Goal: Check status: Check status

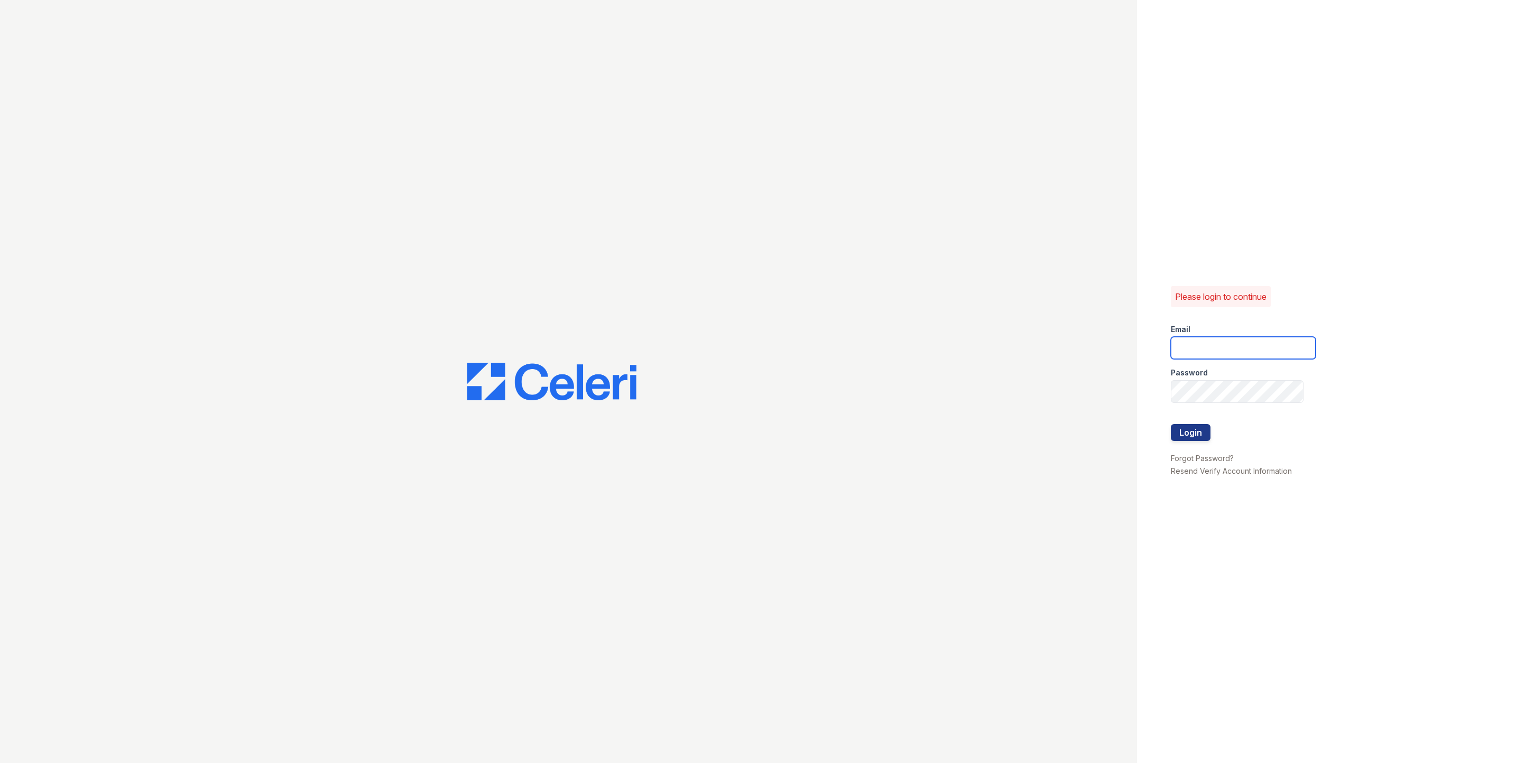
type input "fallonk@loganpm.com"
click at [1197, 432] on button "Login" at bounding box center [1191, 432] width 40 height 17
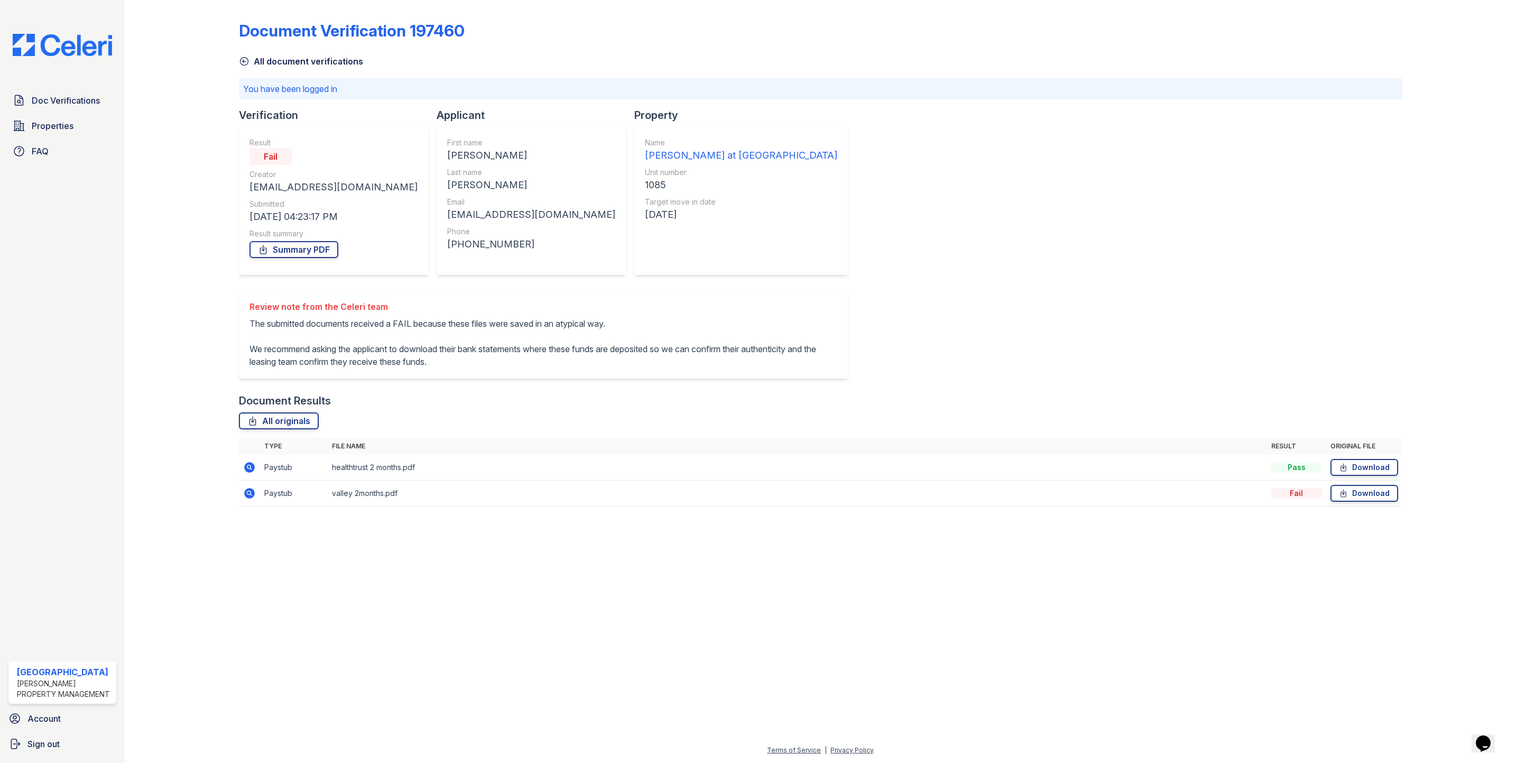
drag, startPoint x: 249, startPoint y: 468, endPoint x: 706, endPoint y: 542, distance: 462.6
click at [249, 468] on icon at bounding box center [248, 466] width 3 height 3
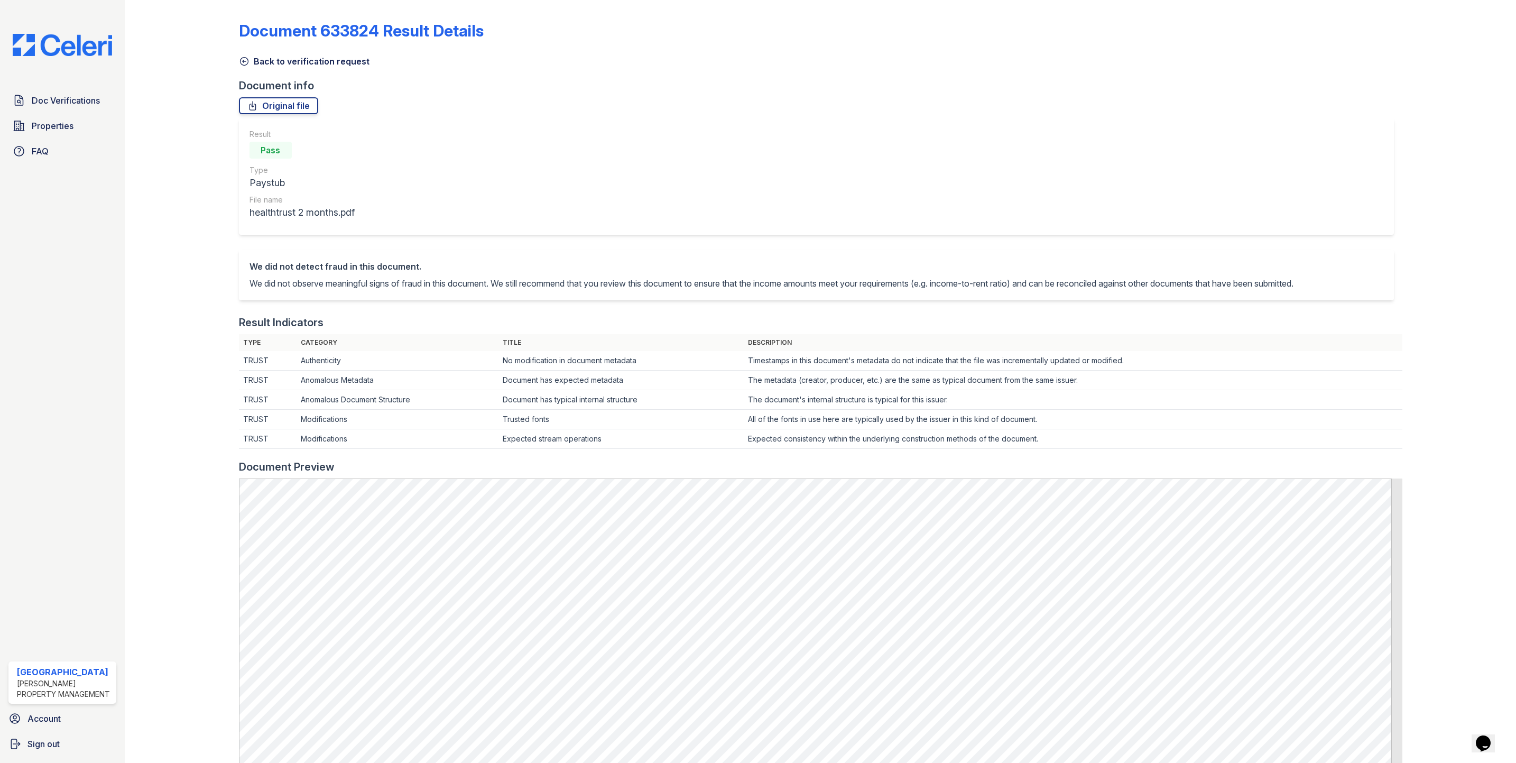
click at [245, 62] on icon at bounding box center [244, 61] width 11 height 11
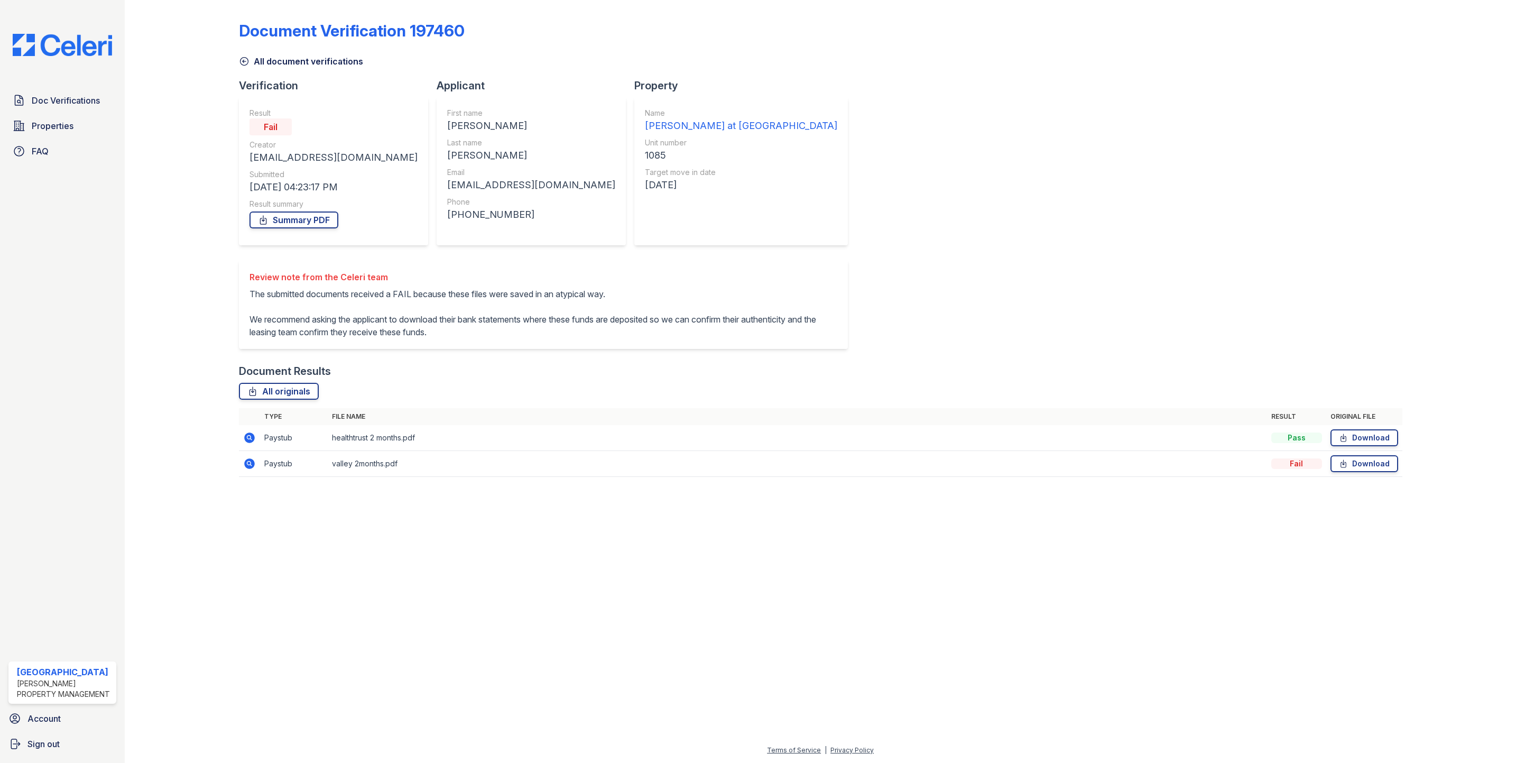
click at [247, 463] on icon at bounding box center [249, 463] width 13 height 13
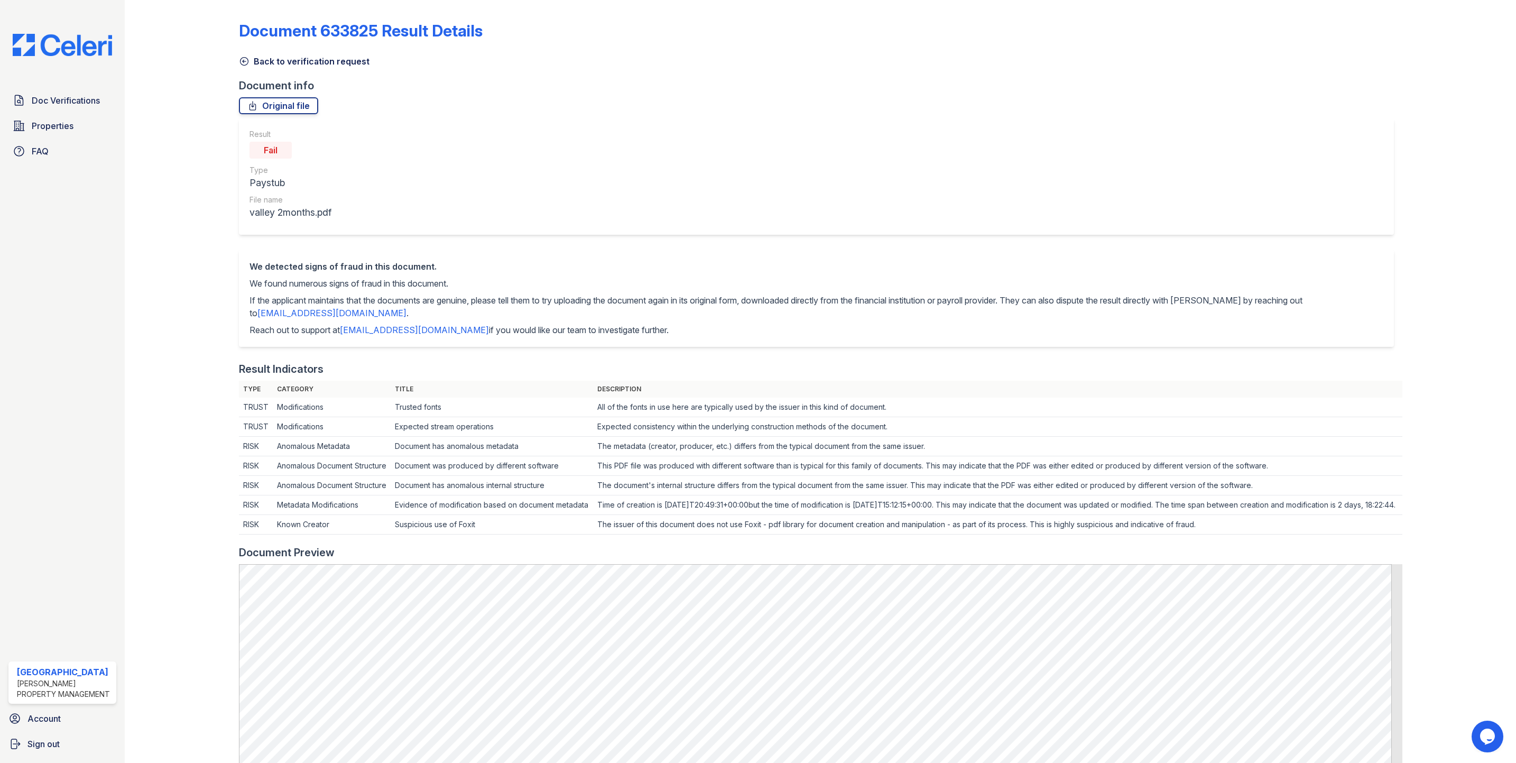
click at [243, 60] on icon at bounding box center [244, 61] width 11 height 11
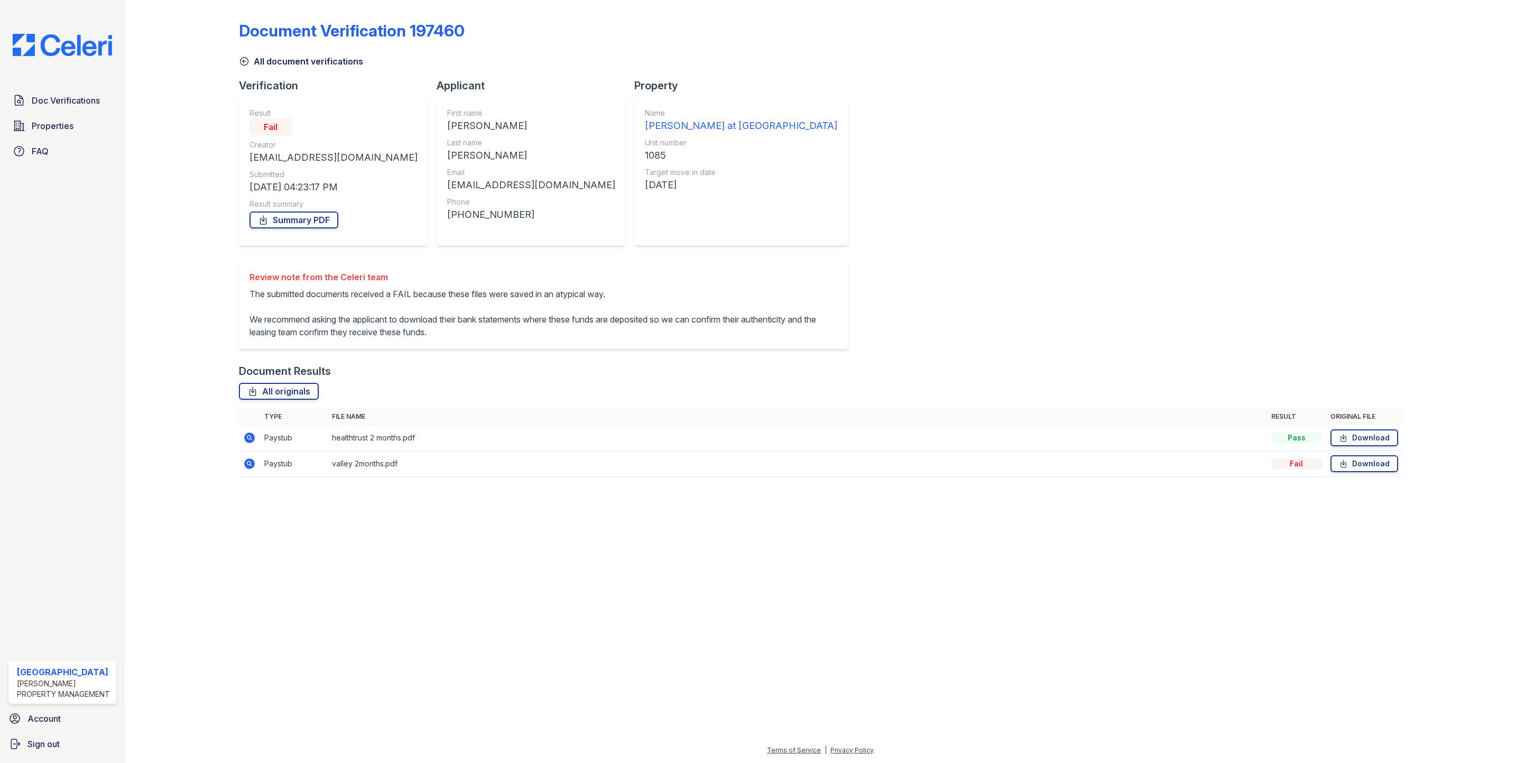
click at [247, 437] on icon at bounding box center [248, 436] width 3 height 3
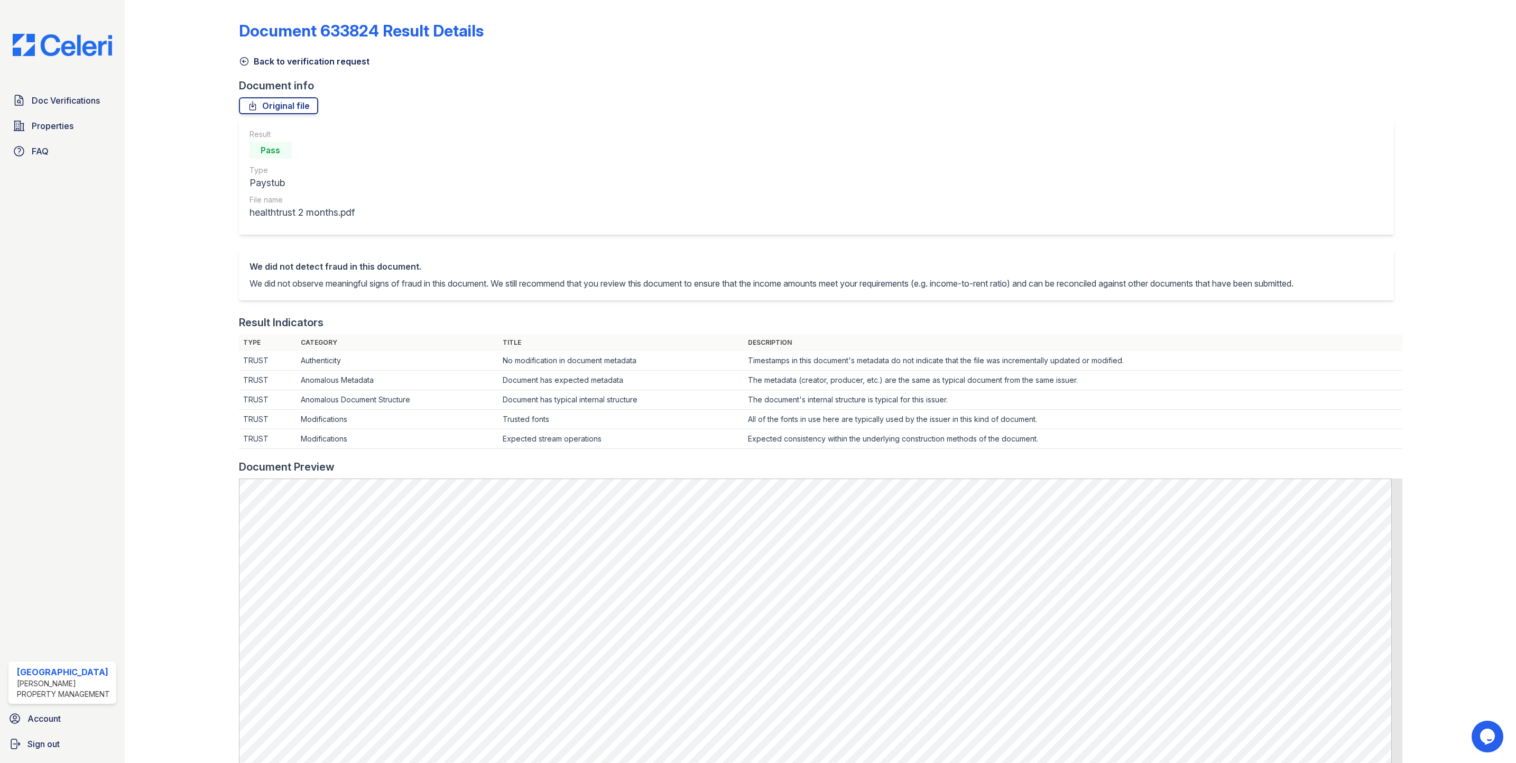
click at [247, 59] on icon at bounding box center [244, 61] width 11 height 11
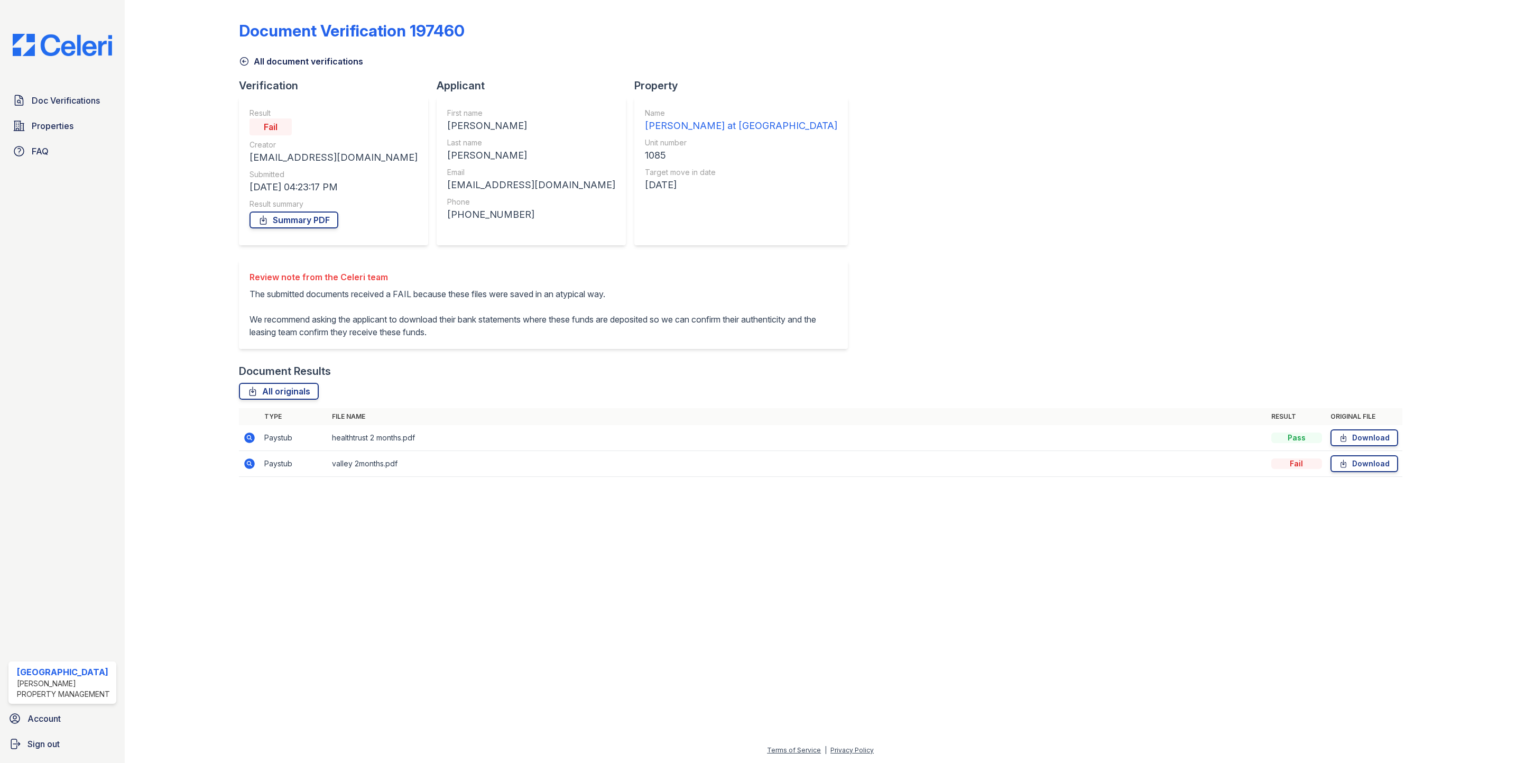
click at [245, 465] on icon at bounding box center [249, 463] width 11 height 11
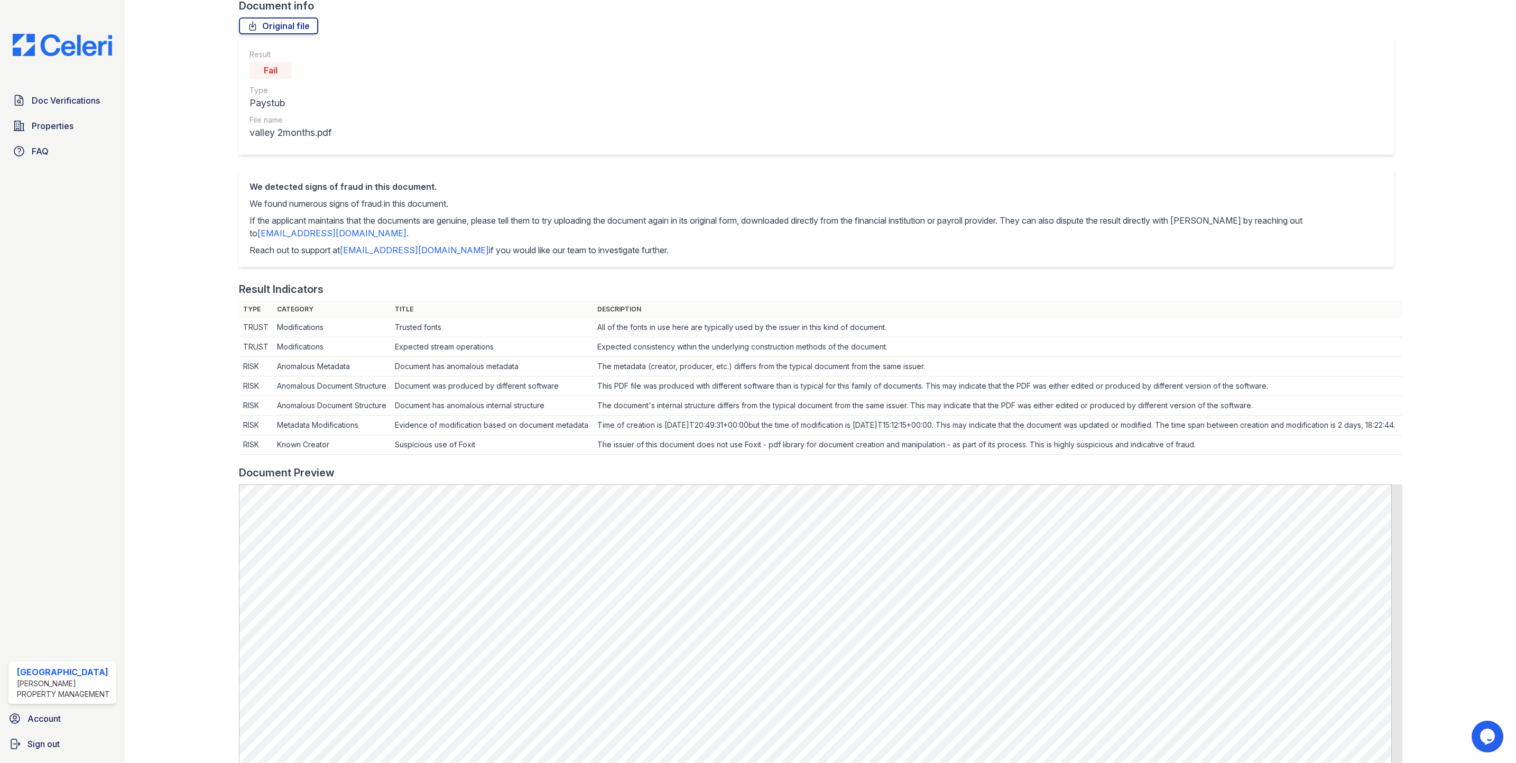
scroll to position [79, 0]
click at [467, 455] on td "Suspicious use of Foxit" at bounding box center [492, 445] width 202 height 20
copy td "Foxit"
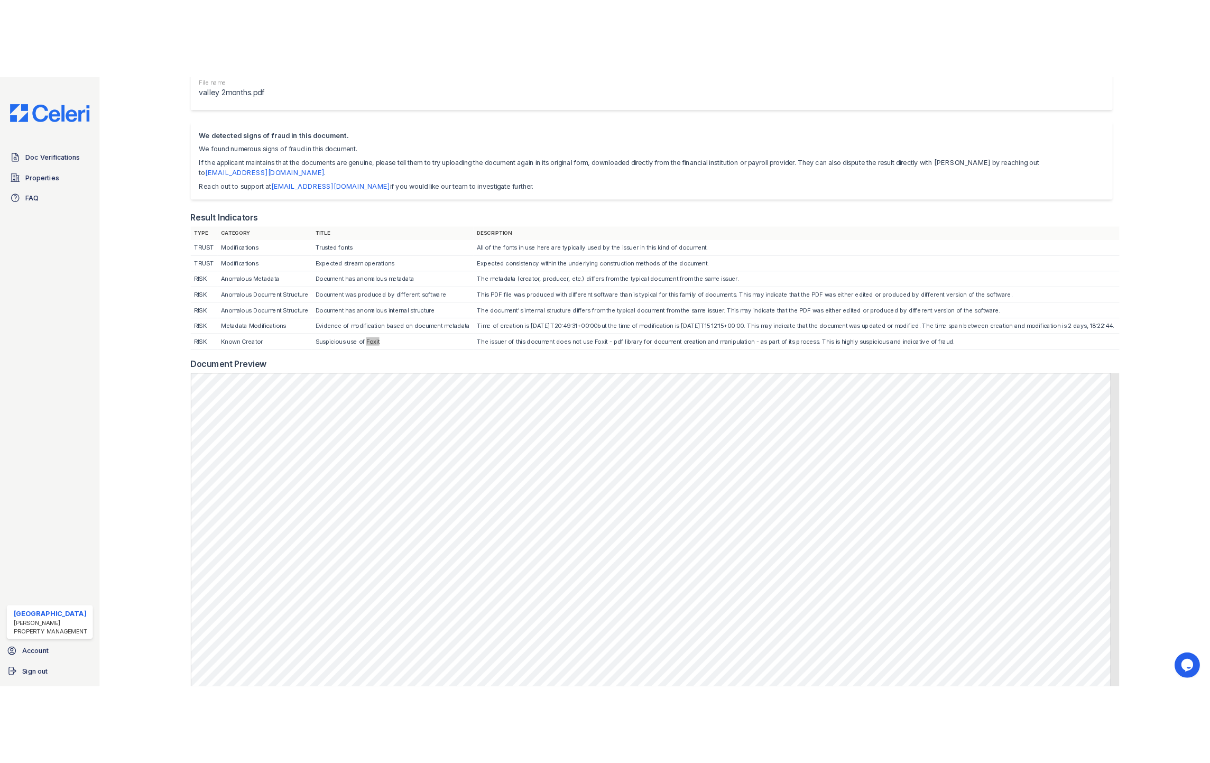
scroll to position [0, 0]
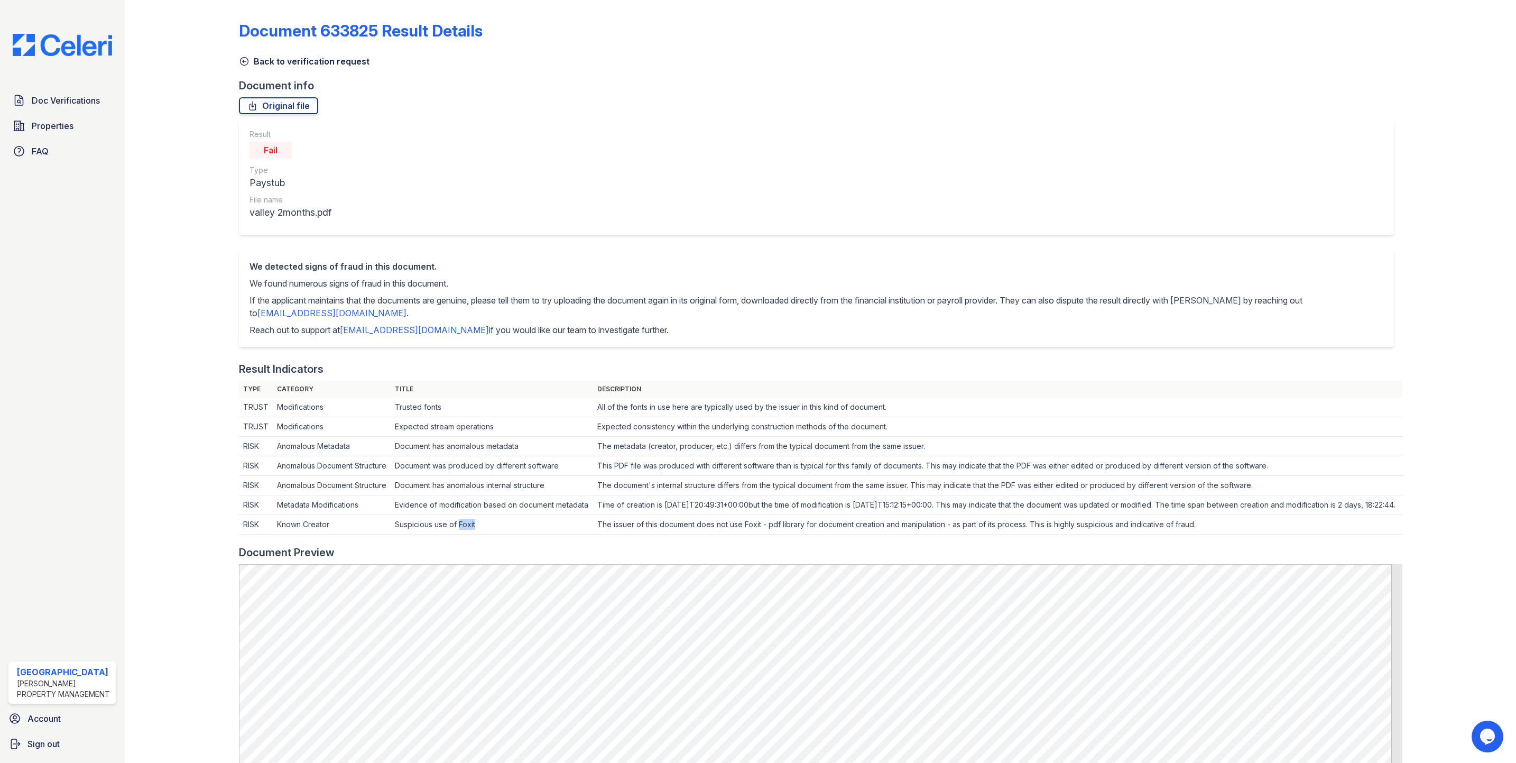
click at [282, 67] on link "Back to verification request" at bounding box center [304, 61] width 131 height 13
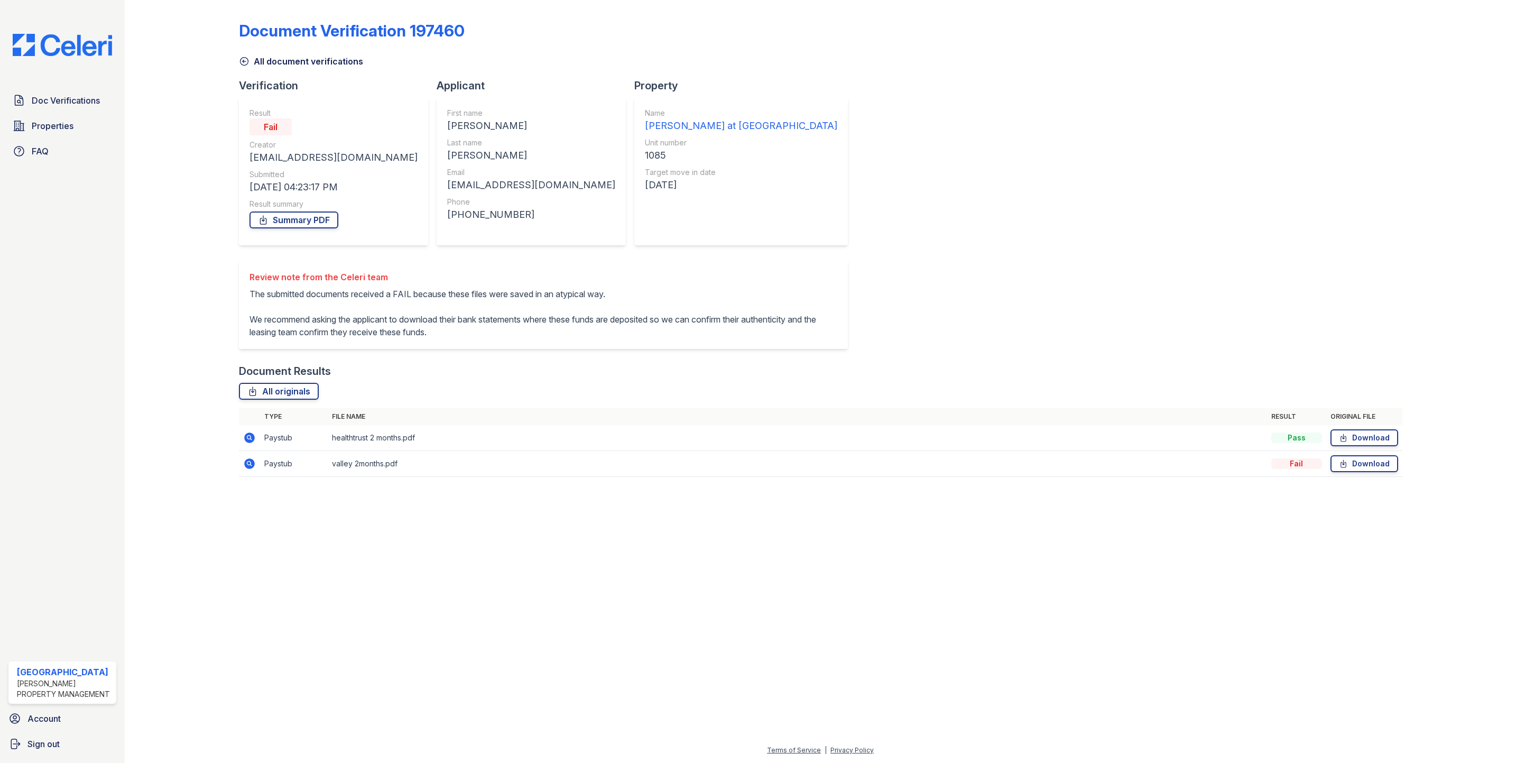
click at [240, 59] on icon at bounding box center [244, 62] width 8 height 8
